Goal: Task Accomplishment & Management: Use online tool/utility

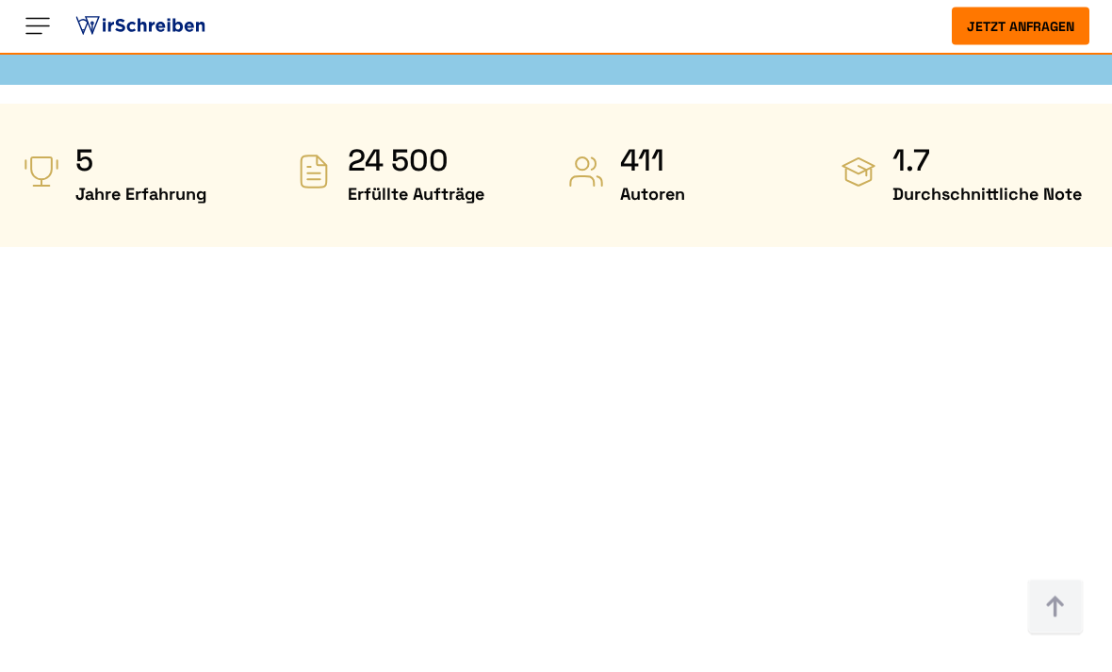
scroll to position [781, 0]
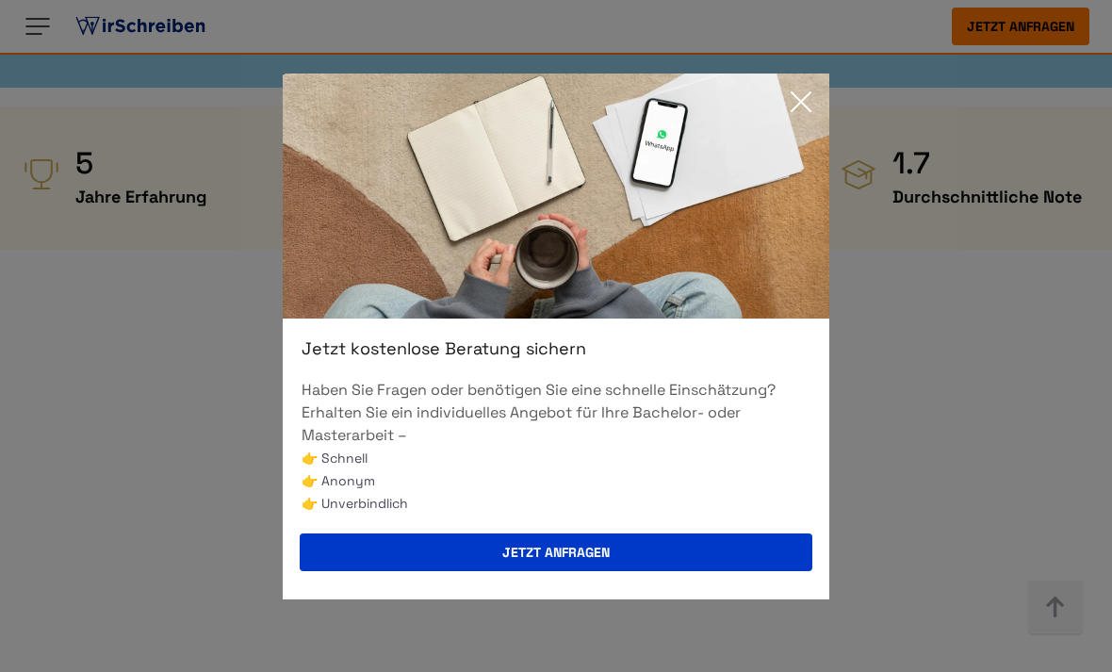
click at [803, 111] on icon at bounding box center [801, 101] width 19 height 19
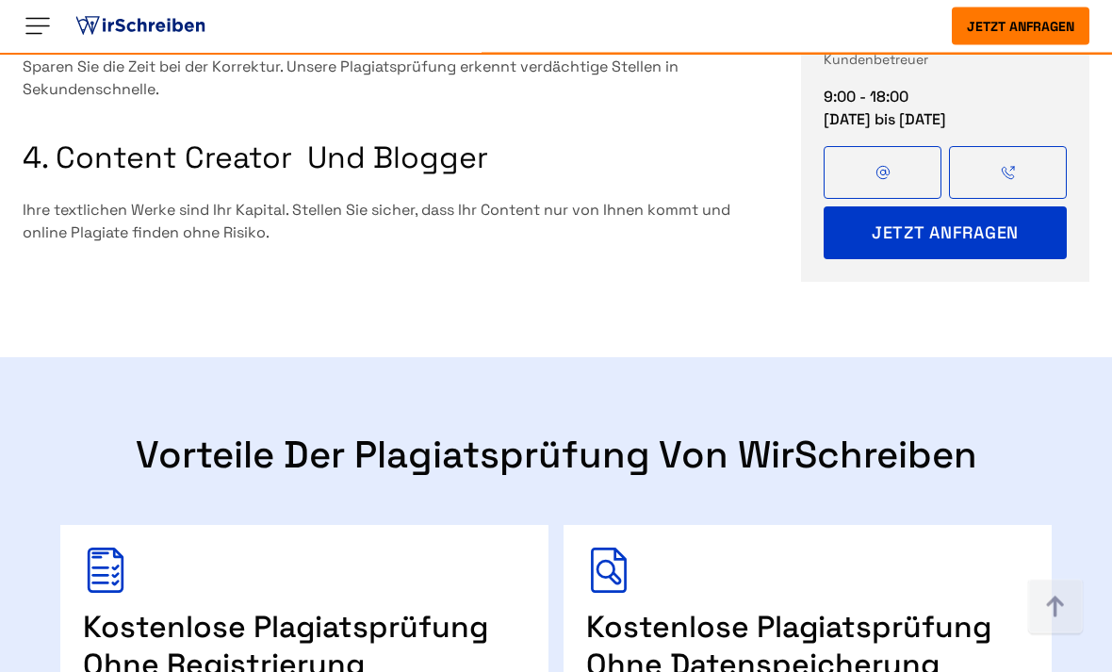
scroll to position [2331, 0]
click at [365, 525] on div "Kostenlose Plagiatsprüfung ohne Registrierung" at bounding box center [304, 634] width 488 height 219
click at [899, 525] on div "Kostenlose Plagiatsprüfung ohne Datenspeicherung" at bounding box center [808, 634] width 488 height 219
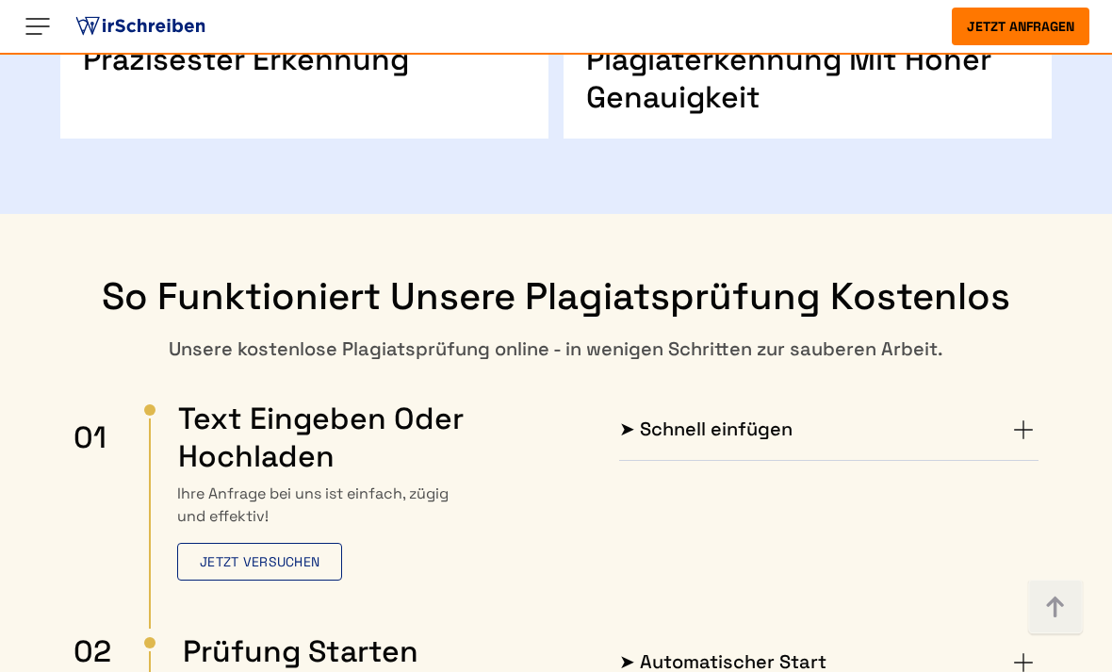
scroll to position [3169, 0]
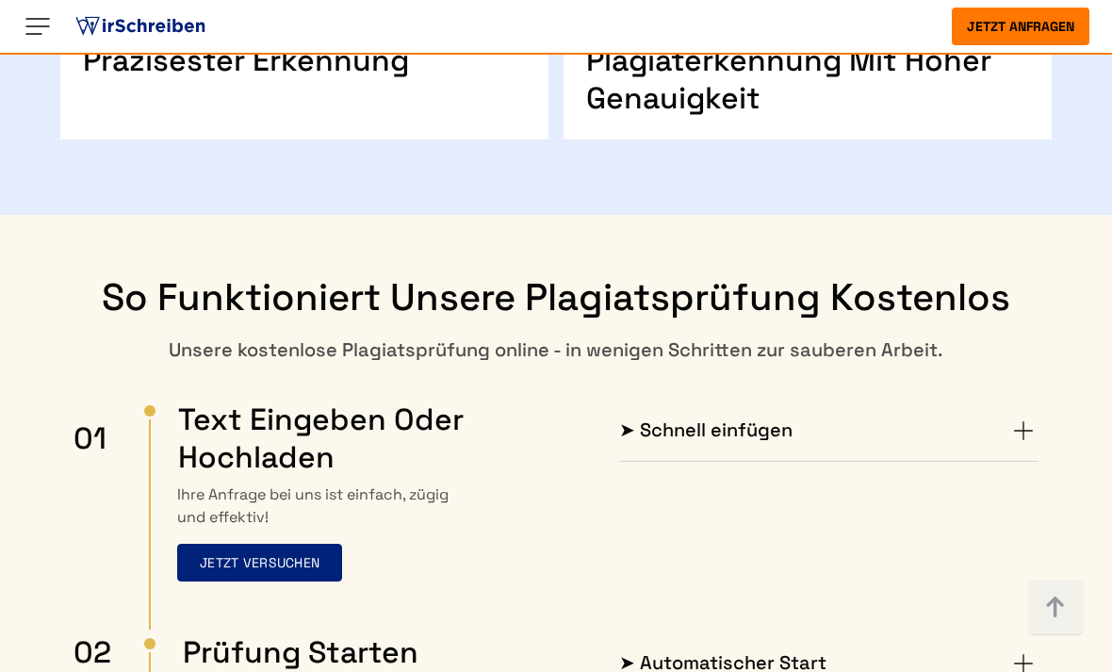
click at [335, 544] on button "Jetzt versuchen" at bounding box center [259, 563] width 165 height 38
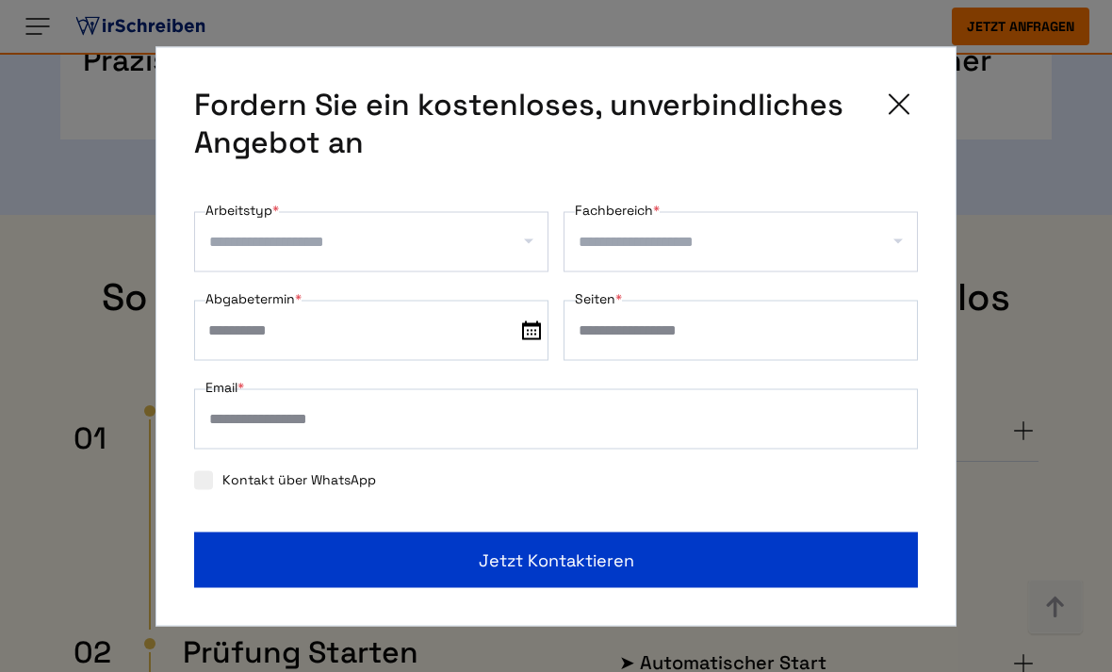
click at [917, 94] on div "**********" at bounding box center [555, 336] width 801 height 580
click at [887, 123] on icon at bounding box center [899, 104] width 38 height 38
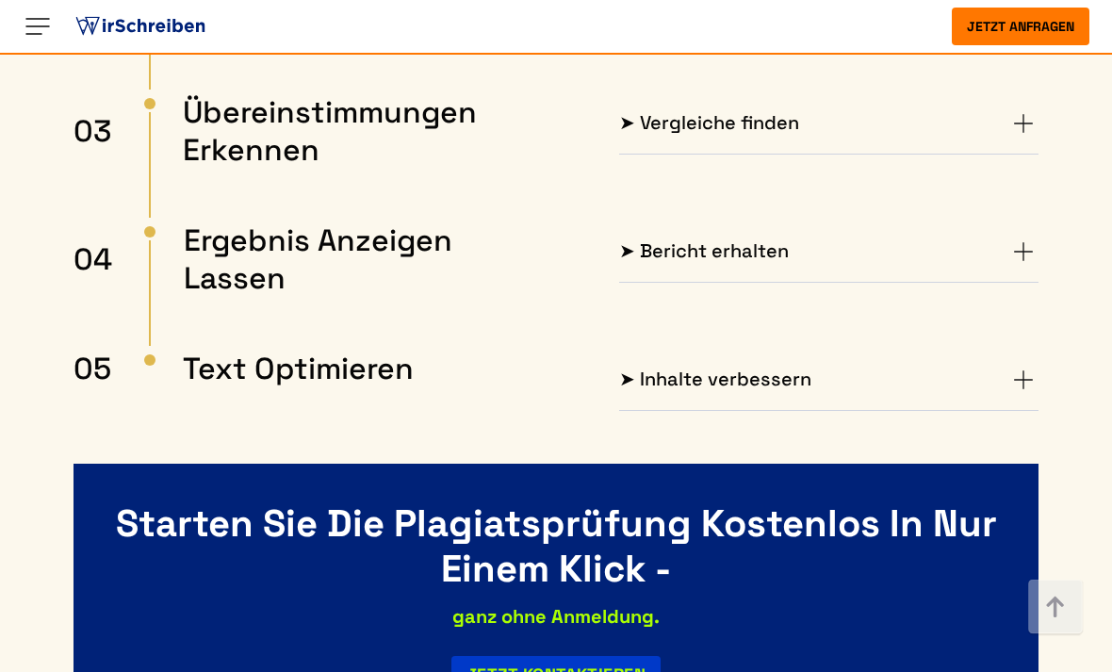
scroll to position [3875, 0]
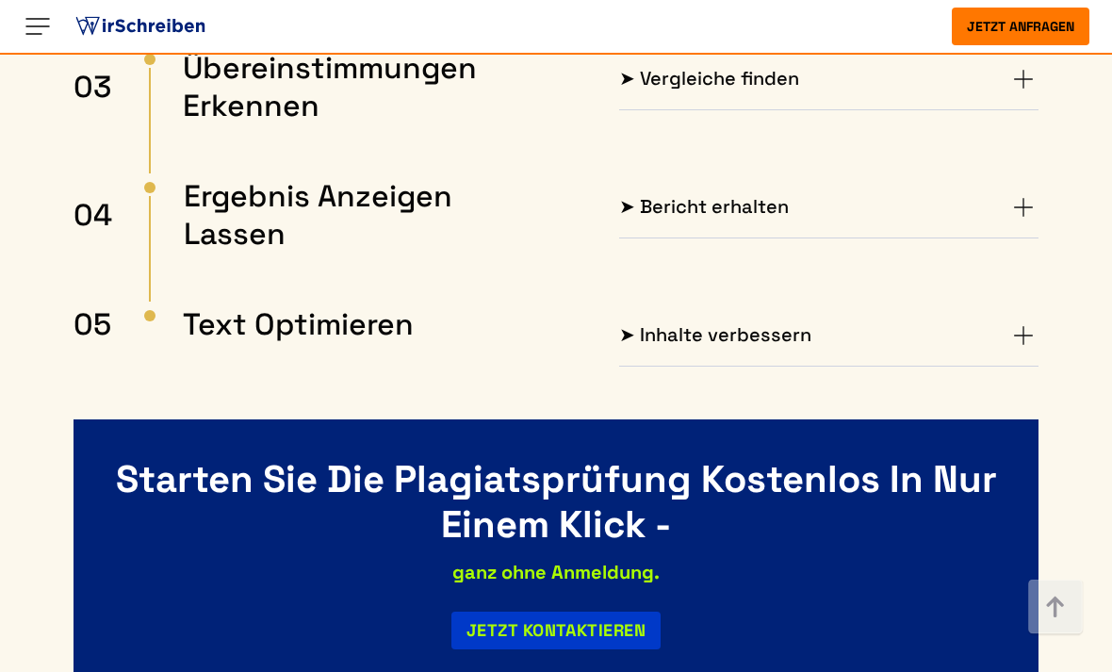
click at [635, 557] on div "ganz ohne Anmeldung." at bounding box center [556, 572] width 907 height 30
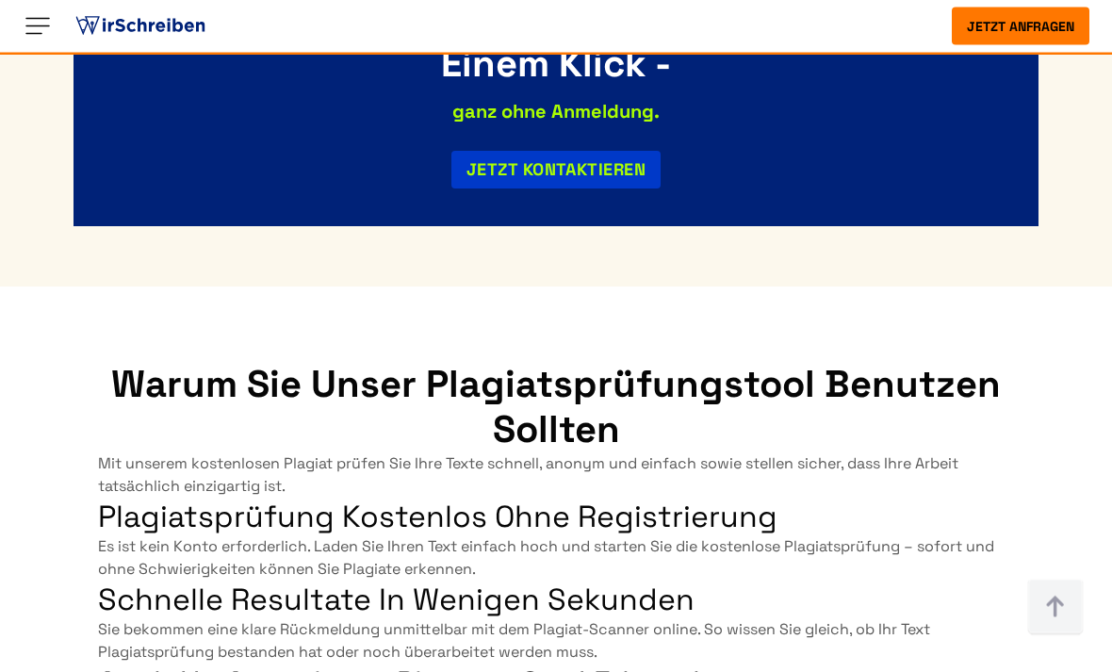
scroll to position [4372, 0]
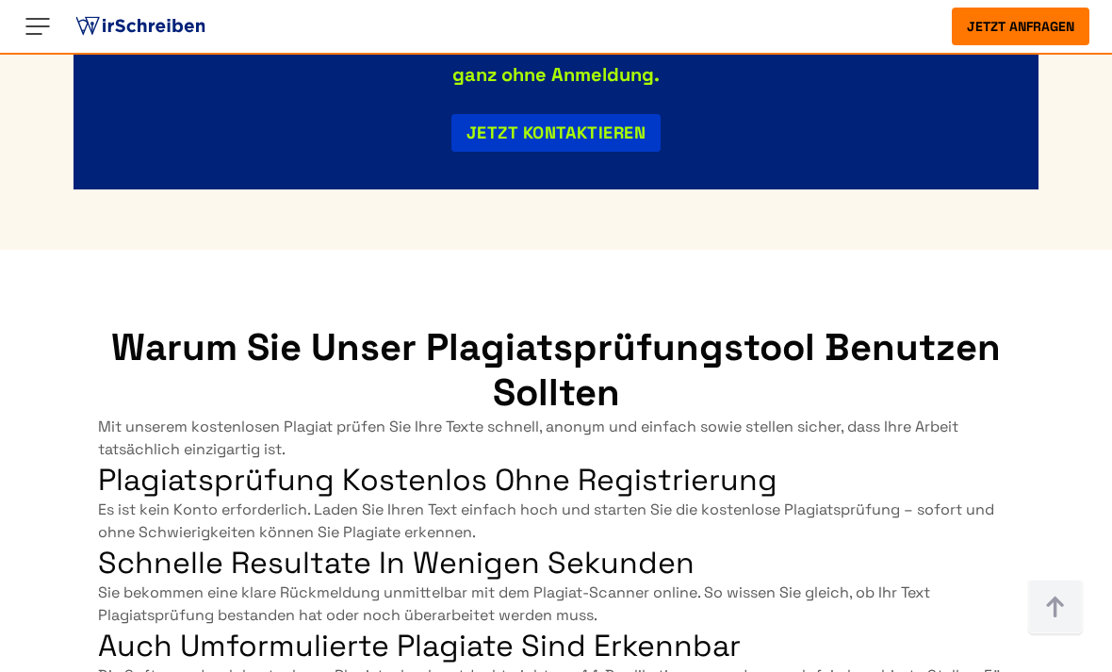
click at [718, 461] on span "Plagiatsprüfung kostenlos ohne Registrierung" at bounding box center [437, 480] width 679 height 38
click at [739, 499] on span "Es ist kein Konto erforderlich. Laden Sie Ihren Text einfach hoch und starten S…" at bounding box center [546, 520] width 896 height 42
click at [1018, 12] on button "Jetzt anfragen" at bounding box center [1021, 27] width 138 height 38
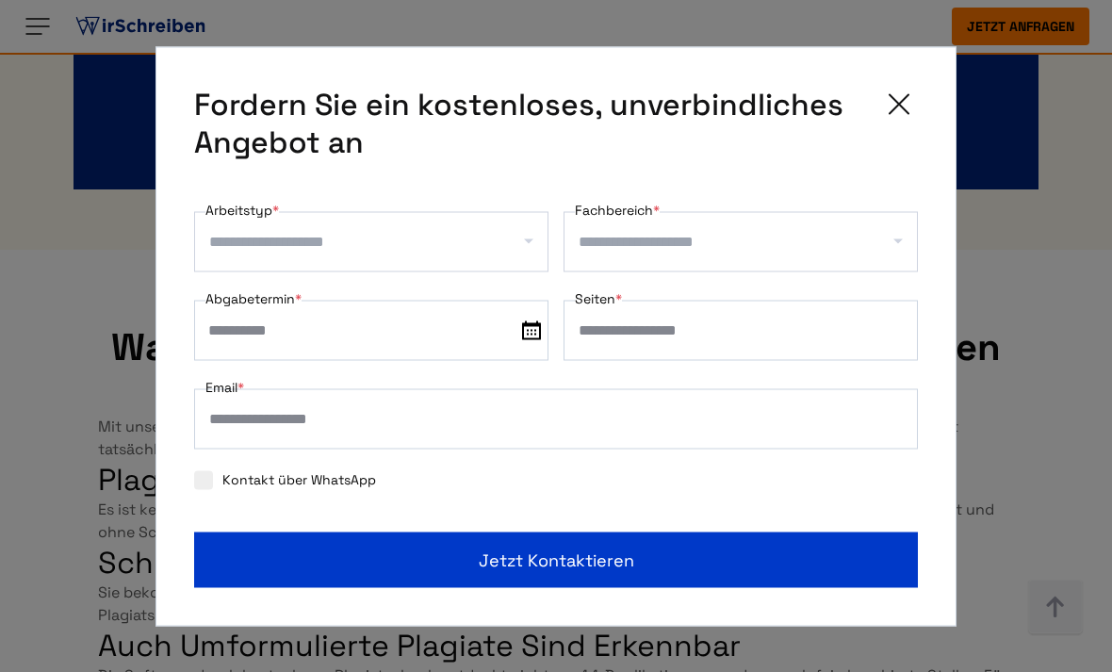
click at [904, 160] on div "Fordern Sie ein kostenloses, unverbindliches Angebot an" at bounding box center [556, 122] width 724 height 75
click at [920, 172] on div "**********" at bounding box center [555, 336] width 801 height 580
click at [905, 123] on icon at bounding box center [899, 104] width 38 height 38
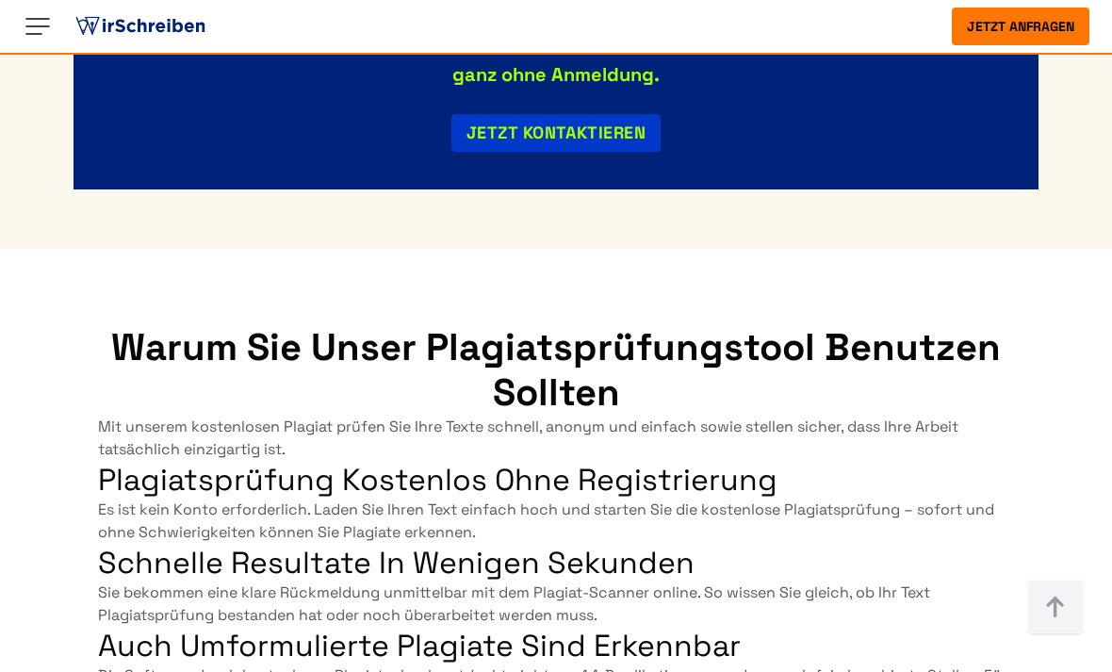
click at [911, 250] on section "Warum Sie unser Plagiatsprüfungstool benutzen sollten Mit unserem kostenlosen P…" at bounding box center [556, 589] width 1112 height 678
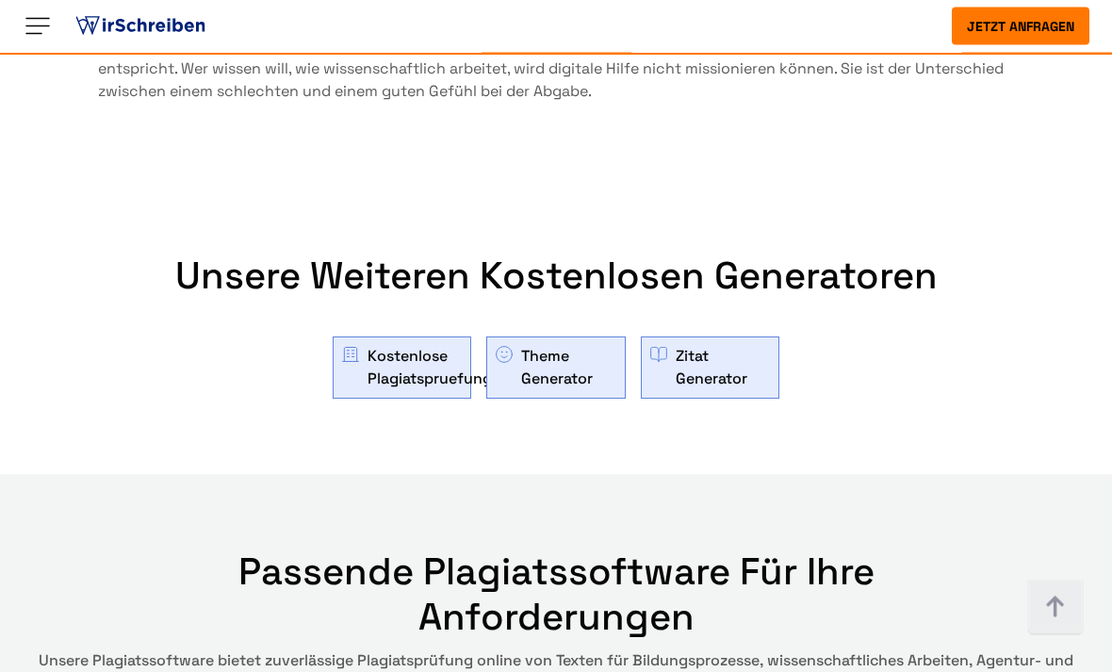
scroll to position [6574, 0]
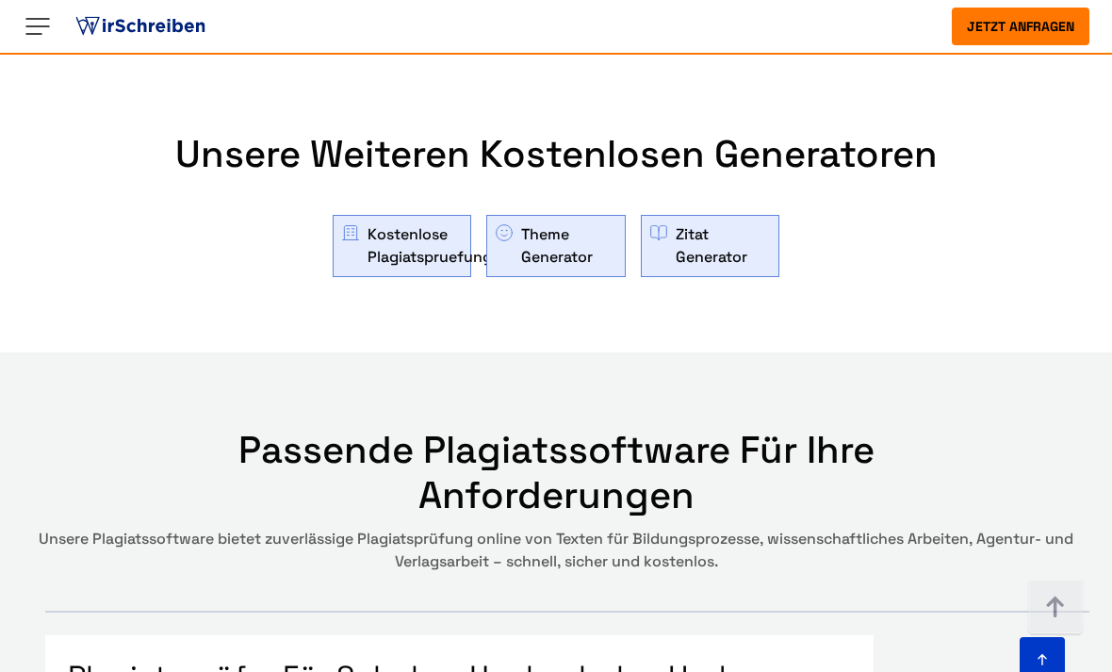
click at [403, 223] on link "Kostenlose Plagiatspruefung" at bounding box center [430, 245] width 124 height 45
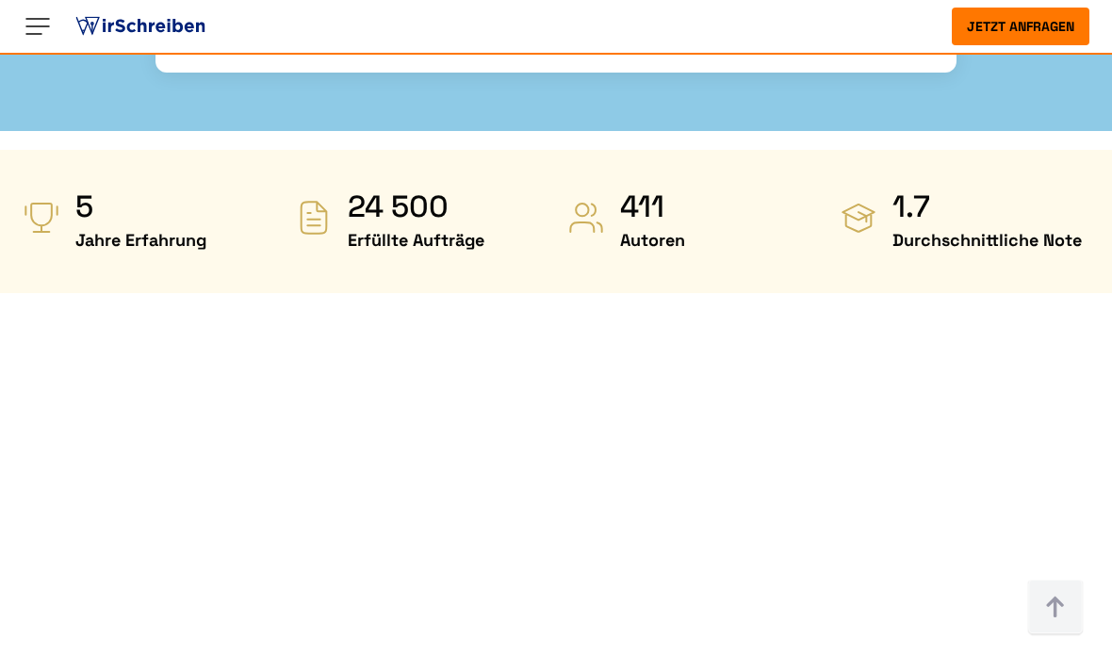
scroll to position [740, 0]
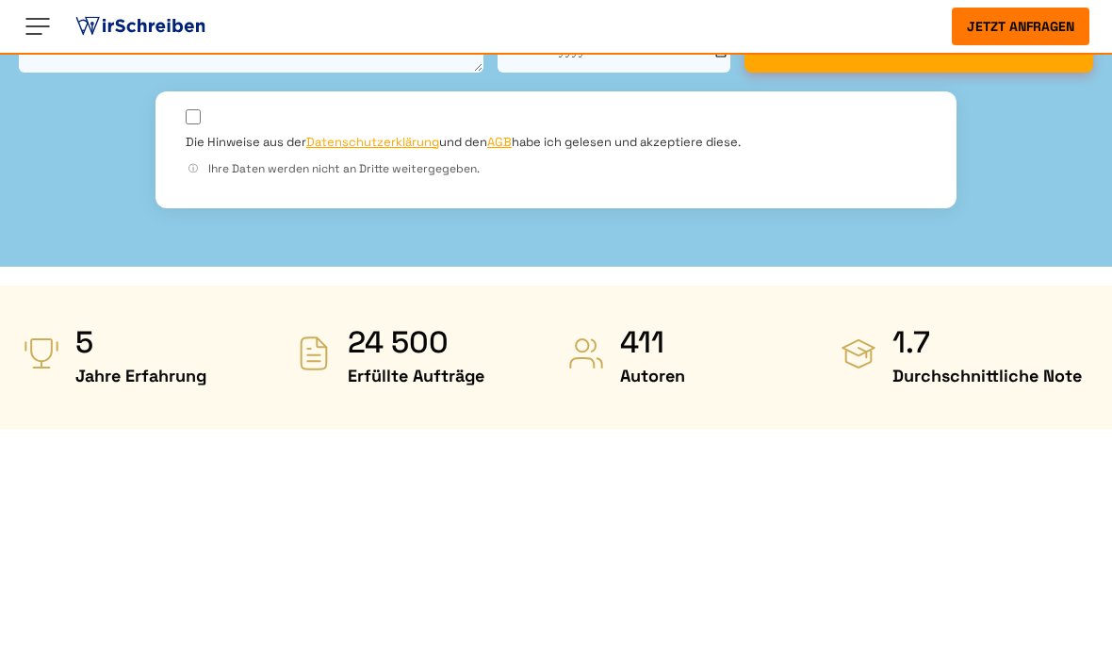
scroll to position [351, 0]
